Goal: Task Accomplishment & Management: Manage account settings

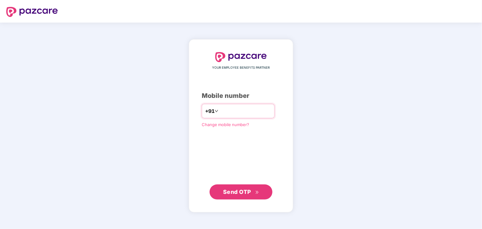
drag, startPoint x: 0, startPoint y: 0, endPoint x: 233, endPoint y: 111, distance: 258.1
click at [233, 111] on input "number" at bounding box center [244, 111] width 51 height 10
type input "**********"
click at [233, 196] on span "Send OTP" at bounding box center [241, 192] width 36 height 9
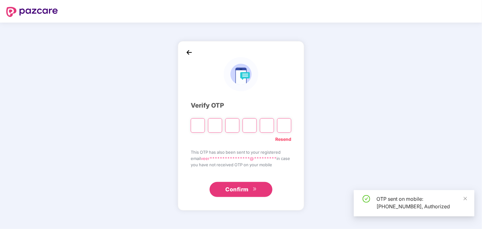
click at [194, 123] on input "Please enter verification code. Digit 1" at bounding box center [198, 125] width 14 height 14
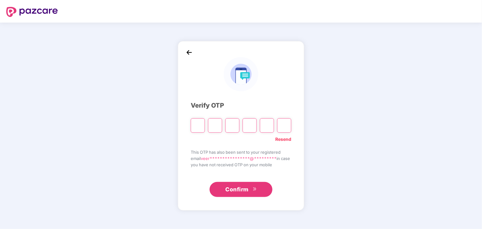
type input "*"
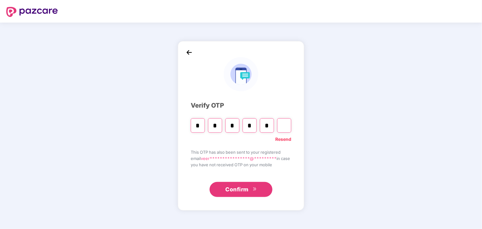
type input "*"
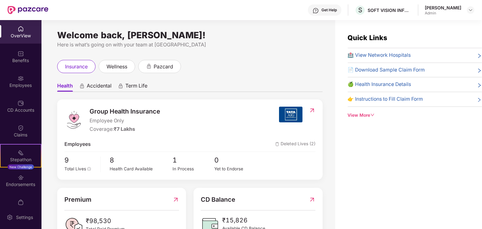
click at [386, 57] on span "🏥 View Network Hospitals" at bounding box center [379, 55] width 63 height 8
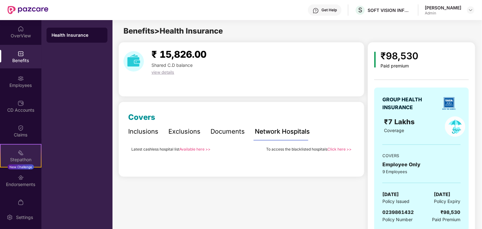
click at [20, 157] on div "Stepathon" at bounding box center [21, 160] width 40 height 6
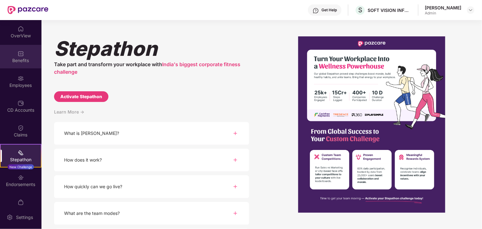
click at [19, 57] on div "Benefits" at bounding box center [20, 60] width 41 height 6
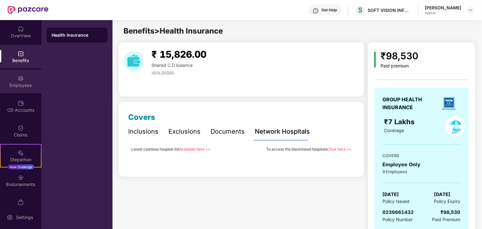
click at [19, 81] on img at bounding box center [21, 78] width 6 height 6
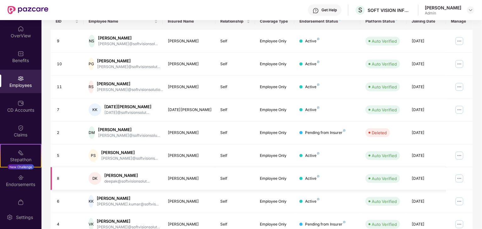
scroll to position [156, 0]
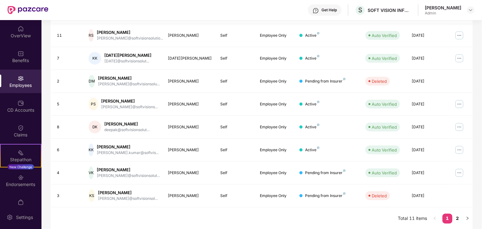
click at [201, 220] on div "EID Employee Name Insured Name Relationship Coverage Type Endorsement Status Pl…" at bounding box center [262, 95] width 422 height 269
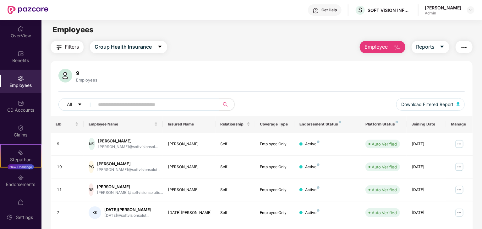
scroll to position [0, 0]
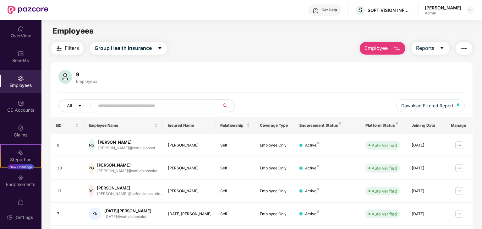
click at [388, 46] on button "Employee" at bounding box center [382, 48] width 46 height 13
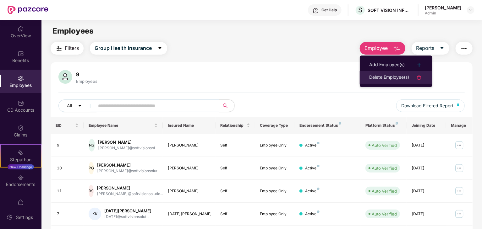
click at [391, 77] on div "Delete Employee(s)" at bounding box center [389, 78] width 40 height 8
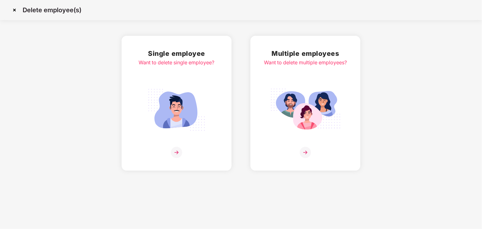
click at [176, 101] on img at bounding box center [176, 109] width 70 height 49
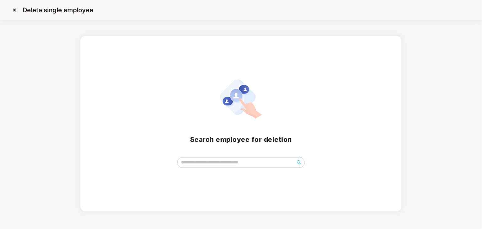
click at [13, 10] on img at bounding box center [14, 10] width 10 height 10
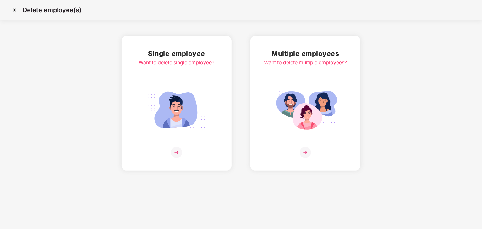
click at [14, 7] on img at bounding box center [14, 10] width 10 height 10
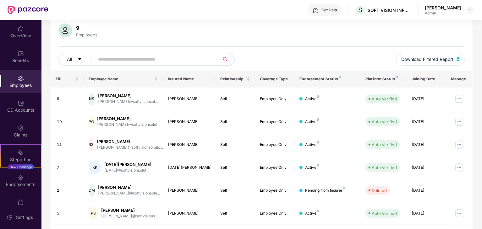
scroll to position [46, 0]
click at [458, 122] on img at bounding box center [459, 122] width 10 height 10
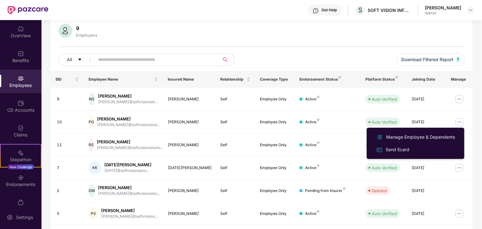
click at [325, 52] on div "9 Employees All Download Filtered Report" at bounding box center [262, 47] width 422 height 47
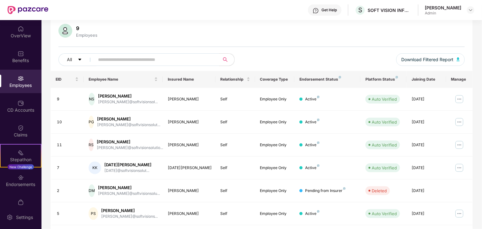
scroll to position [0, 0]
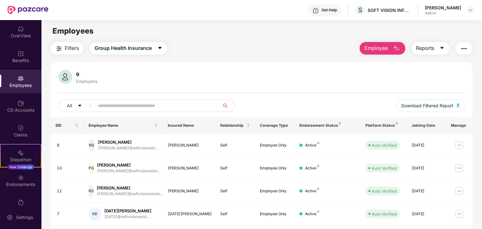
click at [391, 47] on button "Employee" at bounding box center [382, 48] width 46 height 13
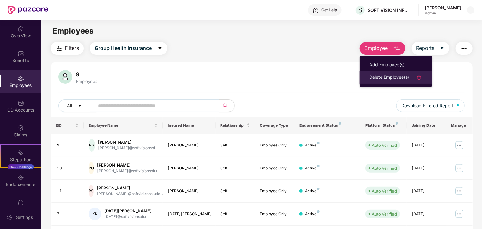
click at [386, 77] on div "Delete Employee(s)" at bounding box center [389, 78] width 40 height 8
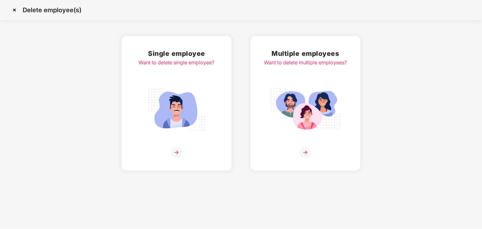
click at [180, 109] on img at bounding box center [176, 109] width 70 height 49
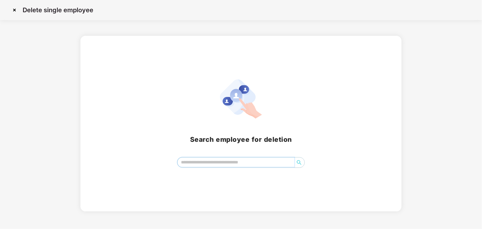
click at [190, 164] on input "search" at bounding box center [235, 162] width 117 height 9
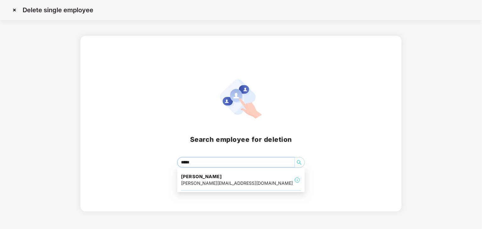
type input "******"
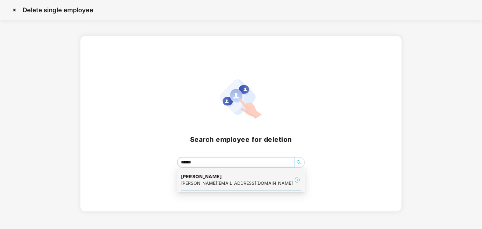
click at [197, 184] on div "[PERSON_NAME][EMAIL_ADDRESS][DOMAIN_NAME]" at bounding box center [237, 183] width 112 height 7
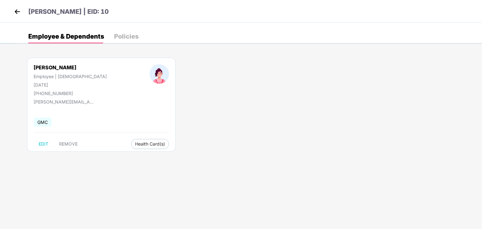
click at [167, 112] on div "[PERSON_NAME] Employee | [DEMOGRAPHIC_DATA] [DATE] [PHONE_NUMBER] [PERSON_NAME]…" at bounding box center [247, 107] width 467 height 119
click at [127, 33] on div "Policies" at bounding box center [126, 36] width 24 height 6
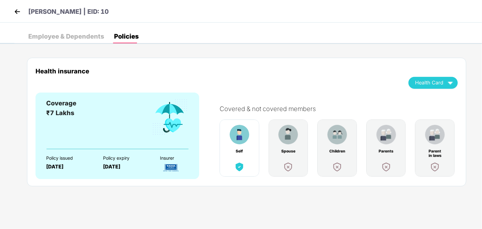
click at [78, 39] on div "Employee & Dependents" at bounding box center [66, 36] width 76 height 6
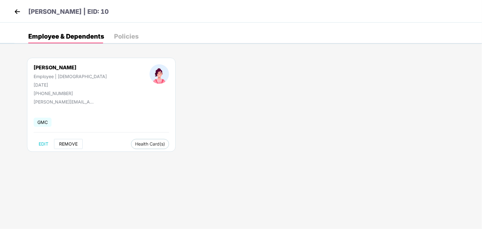
click at [65, 143] on span "REMOVE" at bounding box center [68, 144] width 19 height 5
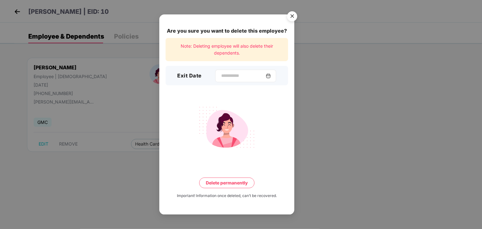
click at [271, 74] on img at bounding box center [268, 75] width 5 height 5
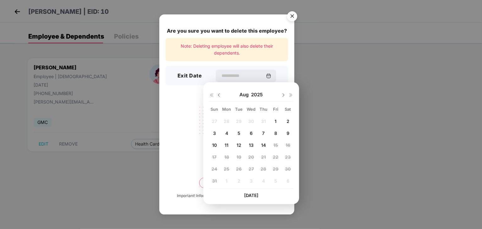
click at [217, 93] on img at bounding box center [218, 95] width 5 height 5
click at [263, 169] on span "31" at bounding box center [263, 168] width 5 height 5
type input "**********"
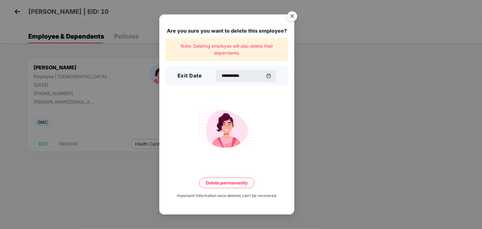
click at [220, 184] on button "Delete permanently" at bounding box center [226, 183] width 55 height 11
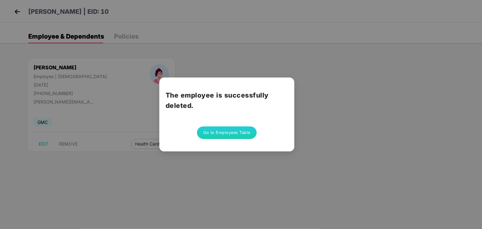
click at [226, 133] on button "Go to Employees Table" at bounding box center [227, 133] width 60 height 13
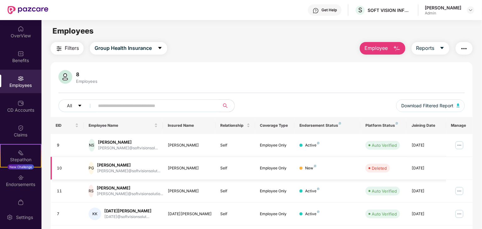
click at [301, 167] on div at bounding box center [300, 168] width 3 height 3
click at [377, 49] on span "Employee" at bounding box center [376, 48] width 24 height 8
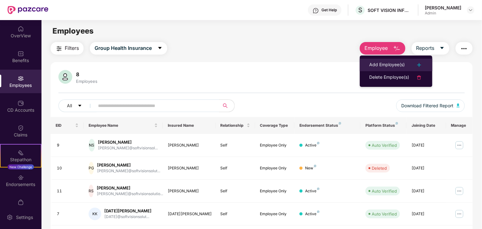
click at [374, 64] on div "Add Employee(s)" at bounding box center [386, 65] width 35 height 8
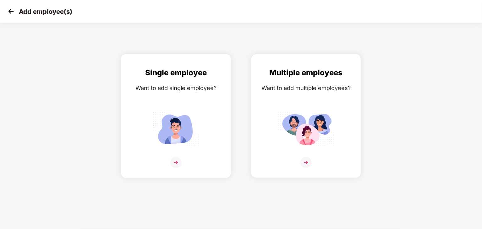
click at [176, 125] on img at bounding box center [176, 129] width 57 height 39
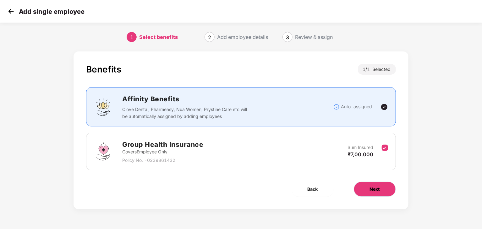
click at [374, 188] on span "Next" at bounding box center [375, 189] width 10 height 7
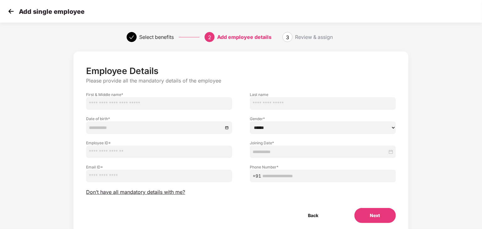
click at [136, 104] on input "text" at bounding box center [159, 103] width 146 height 13
click at [126, 102] on input "text" at bounding box center [159, 103] width 146 height 13
type input "*******"
type input "*****"
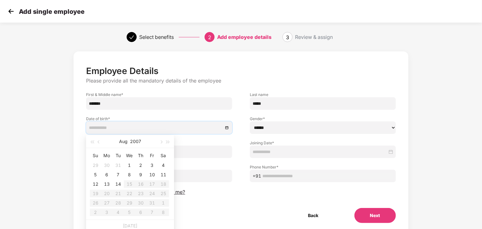
click at [104, 127] on input at bounding box center [156, 127] width 134 height 7
click at [137, 141] on button "2007" at bounding box center [135, 141] width 11 height 13
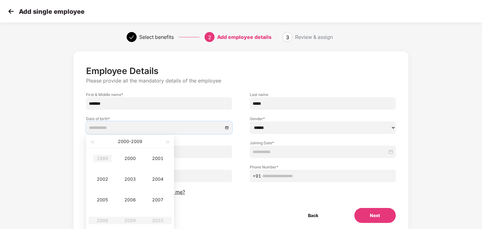
type input "**********"
click at [92, 144] on button "button" at bounding box center [92, 141] width 7 height 13
type input "**********"
click at [159, 180] on div "1994" at bounding box center [157, 179] width 19 height 8
type input "**********"
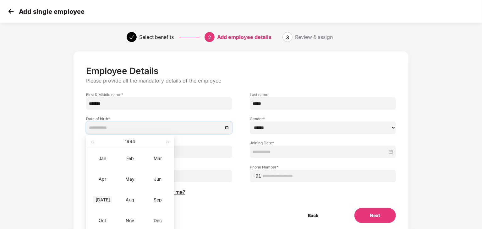
click at [105, 200] on div "[DATE]" at bounding box center [102, 200] width 19 height 8
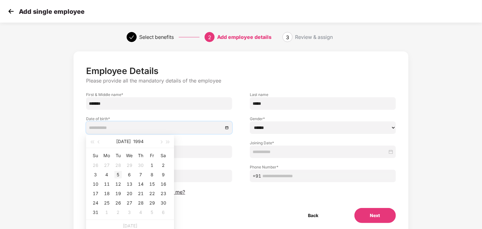
type input "**********"
click at [117, 175] on div "5" at bounding box center [118, 175] width 8 height 8
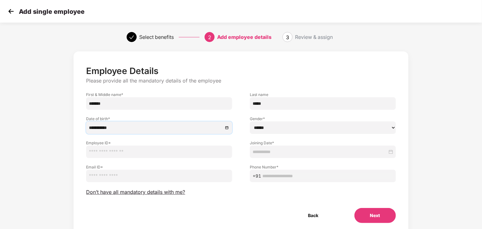
click at [261, 128] on select "****** **** ******" at bounding box center [323, 127] width 146 height 13
select select "******"
click at [250, 121] on select "****** **** ******" at bounding box center [323, 127] width 146 height 13
click at [142, 155] on input "text" at bounding box center [159, 152] width 146 height 13
click at [312, 212] on button "Back" at bounding box center [313, 215] width 42 height 15
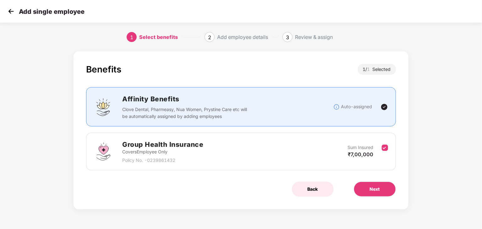
click at [314, 189] on span "Back" at bounding box center [312, 189] width 10 height 7
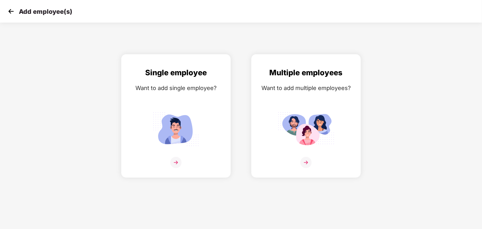
click at [9, 11] on img at bounding box center [10, 11] width 9 height 9
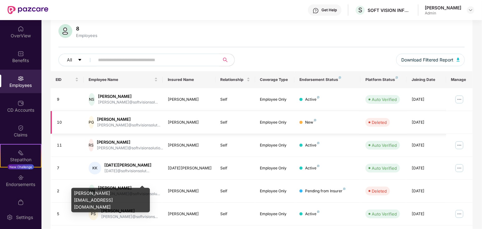
scroll to position [44, 0]
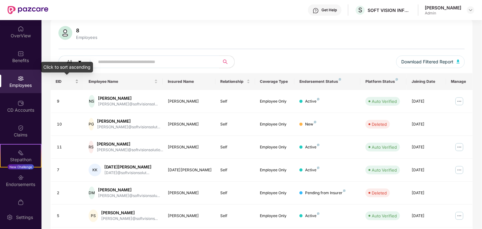
drag, startPoint x: 64, startPoint y: 81, endPoint x: 77, endPoint y: 80, distance: 12.7
click at [77, 80] on div "EID" at bounding box center [67, 81] width 23 height 6
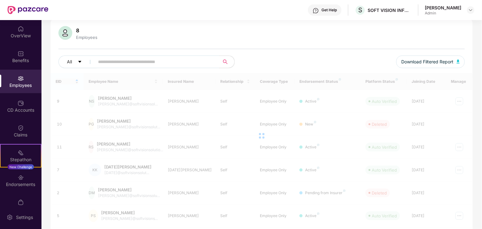
click at [77, 80] on div at bounding box center [262, 136] width 422 height 126
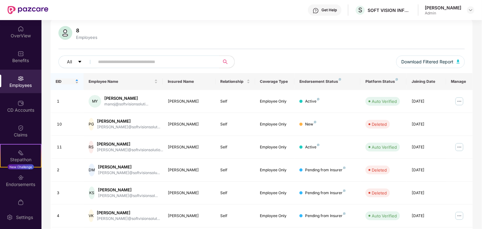
click at [77, 80] on div "EID" at bounding box center [67, 81] width 23 height 6
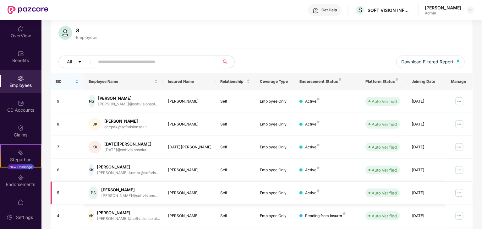
scroll to position [156, 0]
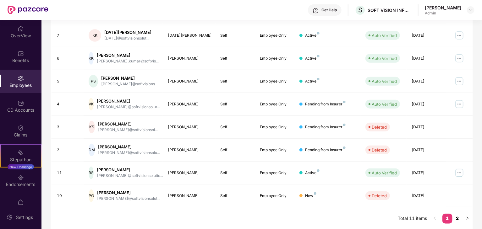
click at [457, 218] on link "2" at bounding box center [457, 218] width 10 height 9
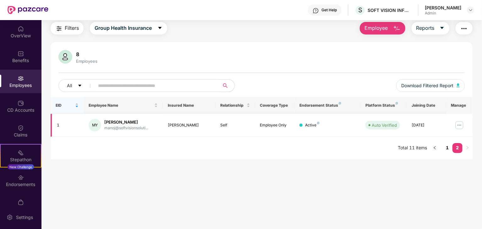
scroll to position [20, 0]
click at [446, 147] on link "1" at bounding box center [447, 147] width 10 height 9
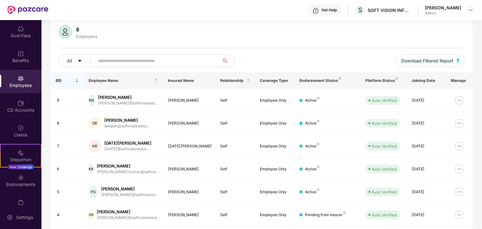
scroll to position [0, 0]
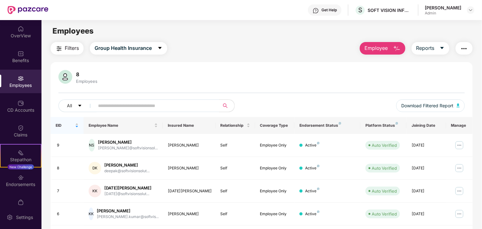
click at [374, 48] on span "Employee" at bounding box center [376, 48] width 24 height 8
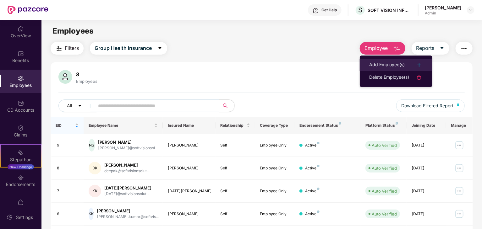
click at [384, 66] on div "Add Employee(s)" at bounding box center [386, 65] width 35 height 8
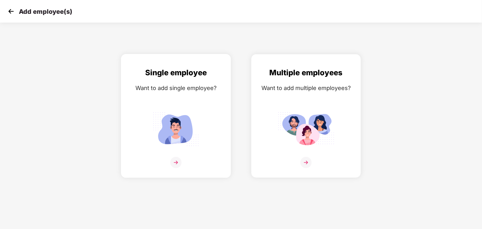
click at [175, 162] on img at bounding box center [175, 162] width 11 height 11
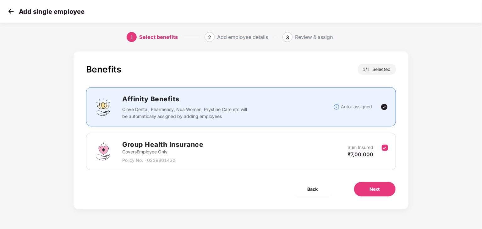
click at [196, 151] on p "Covers Employee Only" at bounding box center [162, 151] width 81 height 7
click at [373, 188] on span "Next" at bounding box center [375, 189] width 10 height 7
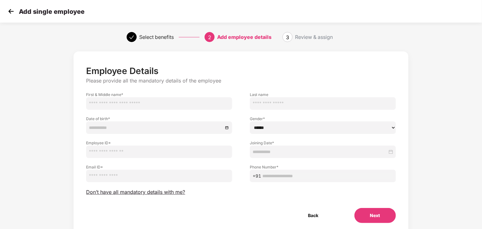
click at [144, 103] on input "text" at bounding box center [159, 103] width 146 height 13
type input "*******"
click at [271, 102] on input "text" at bounding box center [323, 103] width 146 height 13
type input "*****"
click at [131, 128] on input at bounding box center [156, 127] width 134 height 7
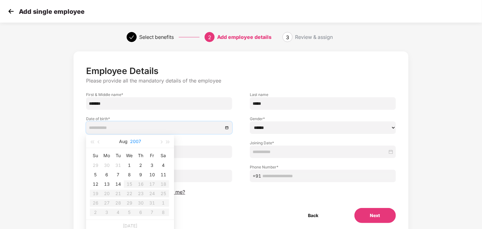
click at [139, 140] on button "2007" at bounding box center [135, 141] width 11 height 13
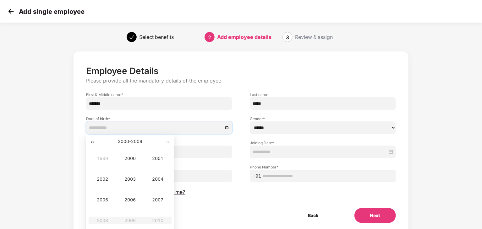
click at [92, 143] on span "button" at bounding box center [91, 142] width 3 height 3
type input "**********"
click at [166, 142] on span "button" at bounding box center [167, 142] width 3 height 3
type input "**********"
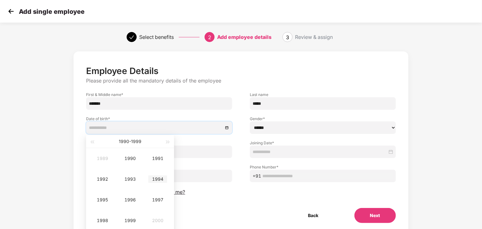
click at [162, 177] on div "1994" at bounding box center [157, 179] width 19 height 8
type input "**********"
click at [103, 200] on div "[DATE]" at bounding box center [102, 200] width 19 height 8
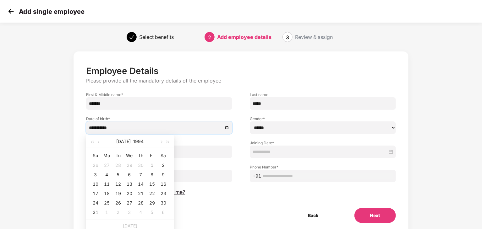
type input "**********"
click at [115, 175] on div "5" at bounding box center [118, 175] width 8 height 8
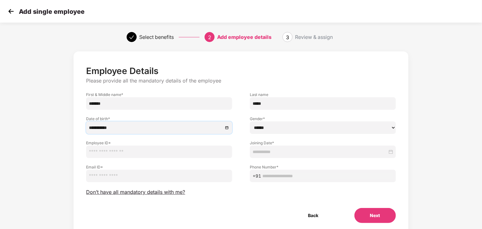
click at [266, 129] on select "****** **** ******" at bounding box center [323, 127] width 146 height 13
select select "******"
click at [250, 121] on select "****** **** ******" at bounding box center [323, 127] width 146 height 13
click at [141, 154] on input "text" at bounding box center [159, 152] width 146 height 13
type input "**"
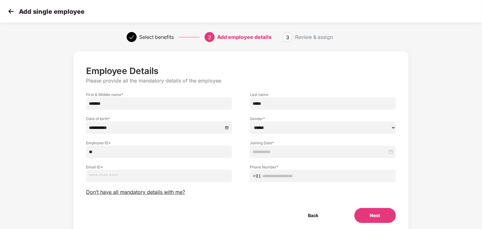
click at [331, 139] on div "Joining Date *" at bounding box center [323, 146] width 164 height 24
click at [392, 151] on div at bounding box center [322, 151] width 140 height 7
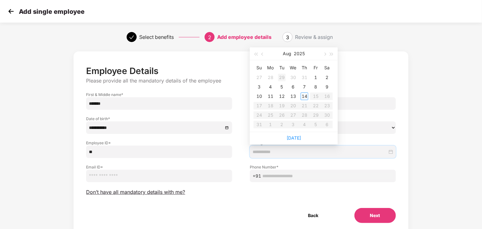
type input "**********"
click at [269, 97] on div "11" at bounding box center [271, 97] width 8 height 8
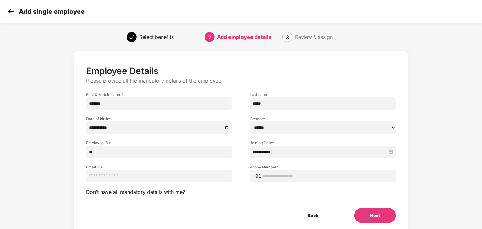
click at [135, 180] on input "email" at bounding box center [159, 176] width 146 height 13
type input "*"
type input "**********"
click at [215, 197] on div "**********" at bounding box center [240, 145] width 309 height 158
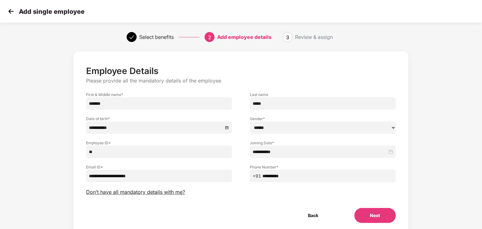
click at [374, 214] on button "Next" at bounding box center [374, 215] width 41 height 15
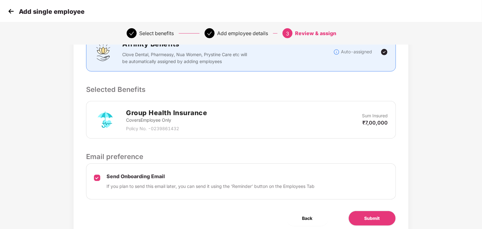
scroll to position [155, 0]
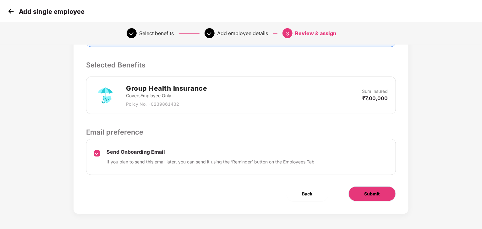
click at [366, 191] on span "Submit" at bounding box center [371, 194] width 15 height 7
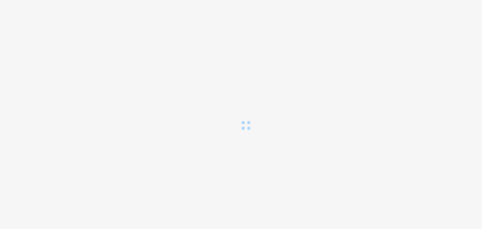
scroll to position [0, 0]
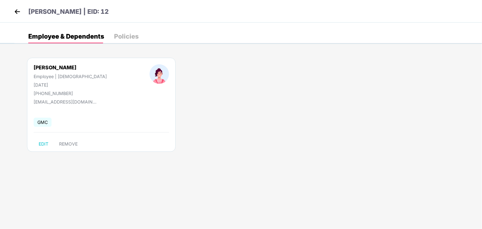
click at [125, 36] on div "Policies" at bounding box center [126, 36] width 24 height 6
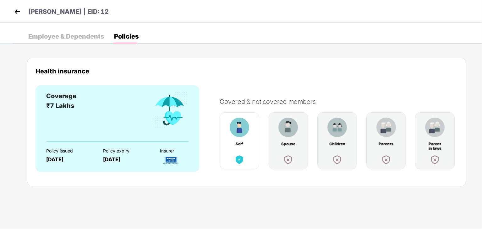
click at [80, 38] on div "Employee & Dependents" at bounding box center [66, 36] width 76 height 6
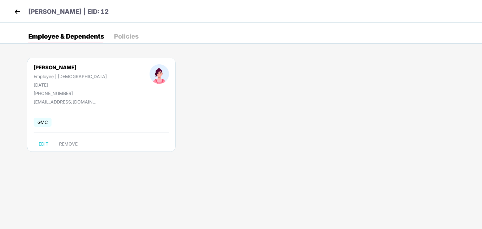
click at [16, 13] on img at bounding box center [17, 11] width 9 height 9
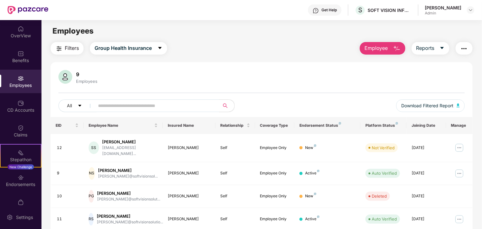
click at [18, 77] on img at bounding box center [21, 78] width 6 height 6
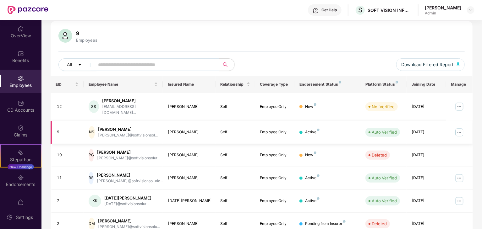
scroll to position [41, 0]
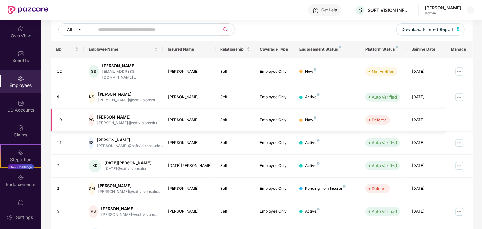
scroll to position [77, 0]
click at [19, 182] on div "Endorsements" at bounding box center [20, 184] width 41 height 6
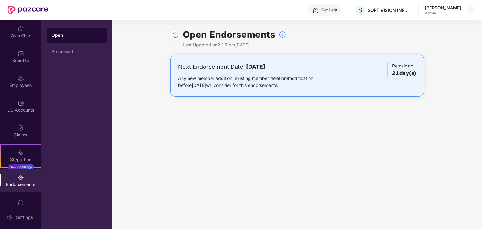
click at [294, 130] on div "Open Endorsements Last Updated on 2:15 pm, 14 Aug 2025 Next Endorsement Date: 0…" at bounding box center [296, 124] width 369 height 209
click at [229, 81] on div "Any new member addition, existing member deletion/modification before 04 Septem…" at bounding box center [255, 82] width 155 height 14
click at [450, 11] on div "Admin" at bounding box center [442, 13] width 36 height 5
click at [470, 10] on img at bounding box center [470, 10] width 5 height 5
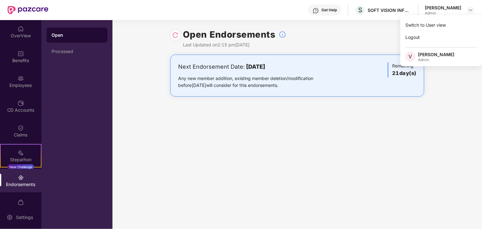
click at [358, 121] on div "Open Endorsements Last Updated on 2:15 pm, 14 Aug 2025 Next Endorsement Date: 0…" at bounding box center [296, 124] width 369 height 209
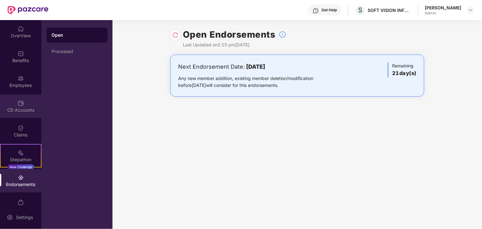
click at [19, 108] on div "CD Accounts" at bounding box center [20, 110] width 41 height 6
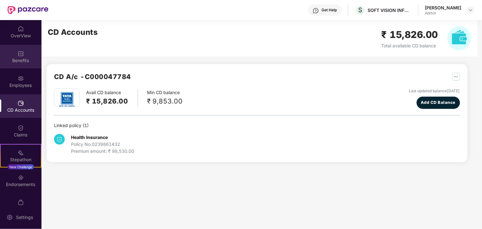
click at [16, 55] on div "Benefits" at bounding box center [20, 57] width 41 height 24
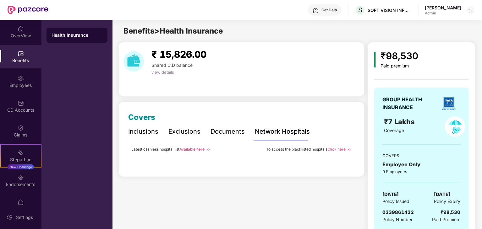
click at [72, 81] on div "Health Insurance" at bounding box center [76, 124] width 71 height 209
click at [222, 132] on div "Documents" at bounding box center [227, 132] width 34 height 10
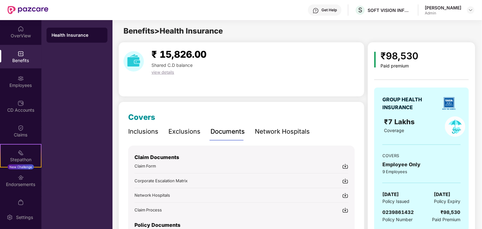
click at [141, 130] on div "Inclusions" at bounding box center [143, 132] width 30 height 10
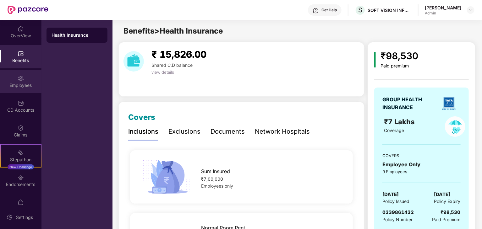
click at [17, 83] on div "Employees" at bounding box center [20, 85] width 41 height 6
